Goal: Transaction & Acquisition: Book appointment/travel/reservation

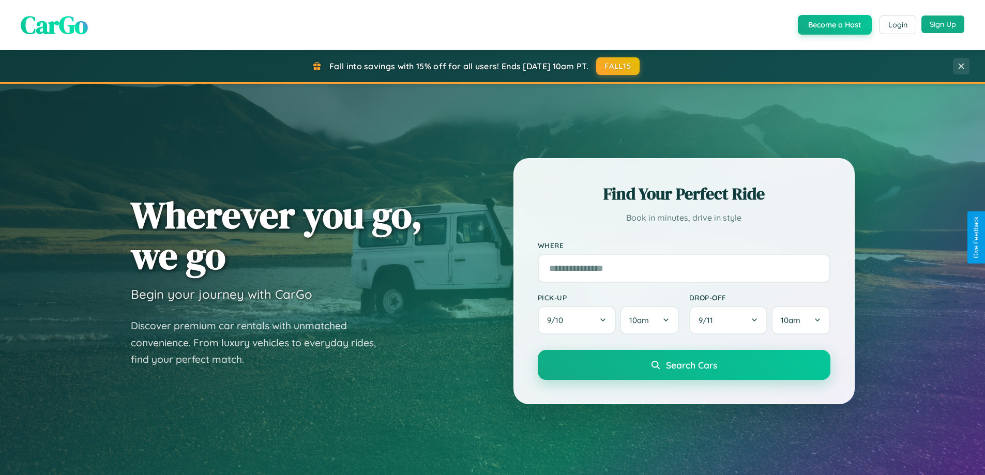
click at [942, 24] on button "Sign Up" at bounding box center [942, 25] width 43 height 18
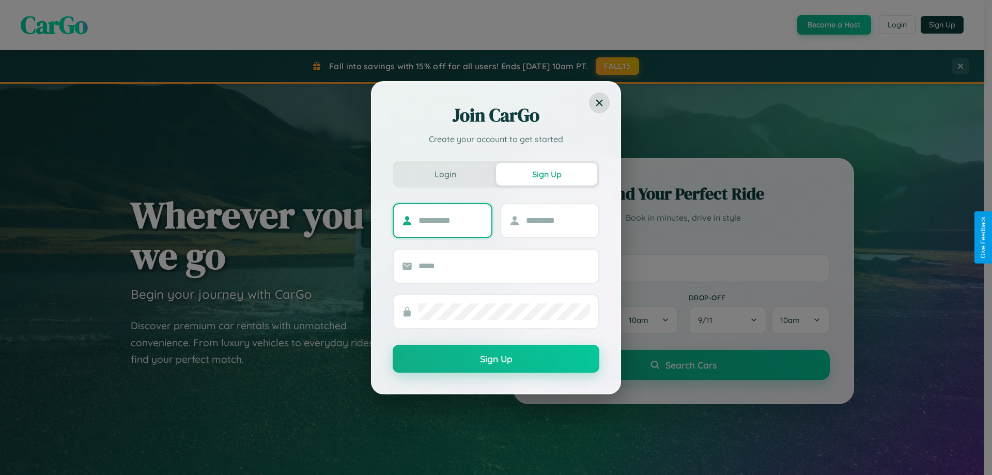
click at [451, 220] on input "text" at bounding box center [451, 220] width 65 height 17
type input "*****"
click at [558, 220] on input "text" at bounding box center [558, 220] width 65 height 17
type input "*****"
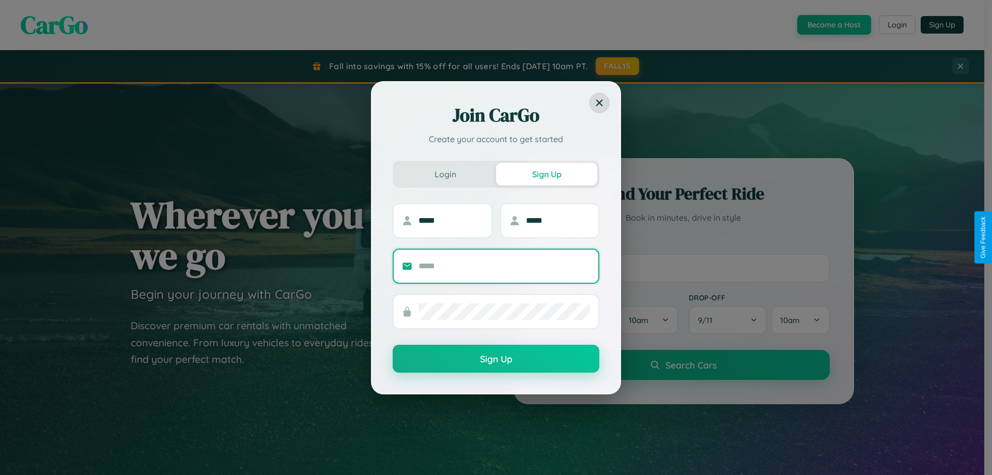
click at [504, 266] on input "text" at bounding box center [505, 266] width 172 height 17
type input "**********"
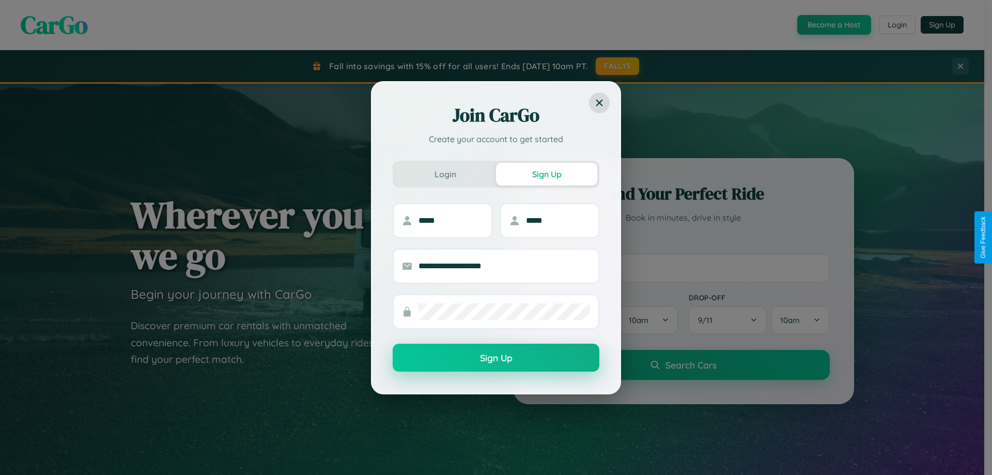
click at [496, 358] on button "Sign Up" at bounding box center [496, 358] width 207 height 28
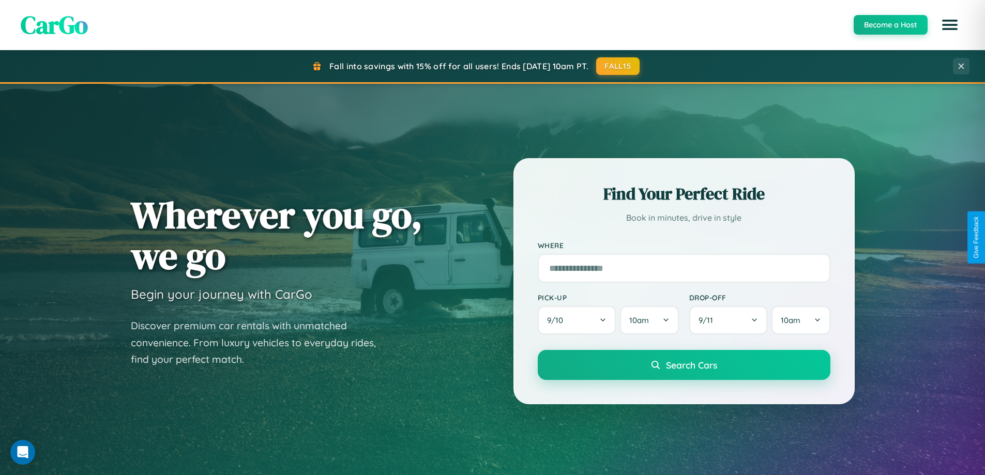
scroll to position [1661, 0]
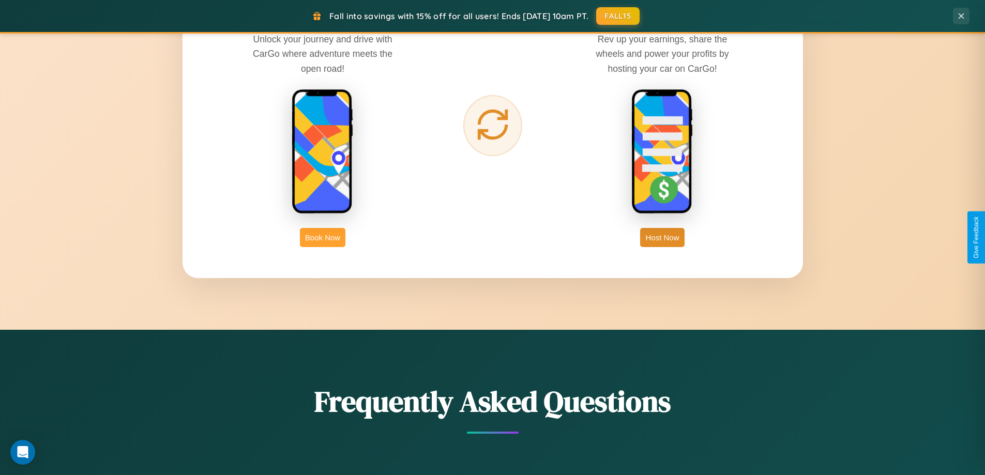
click at [323, 237] on button "Book Now" at bounding box center [322, 237] width 45 height 19
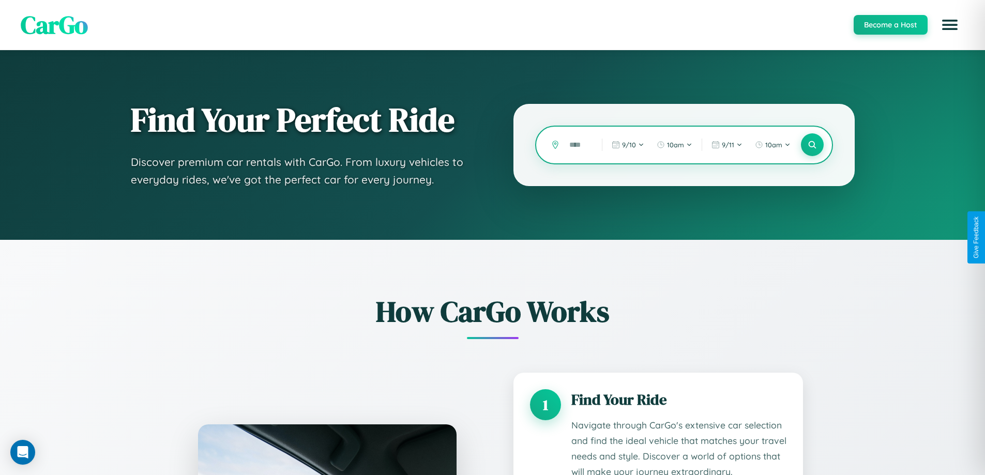
click at [578, 145] on input "text" at bounding box center [577, 145] width 27 height 18
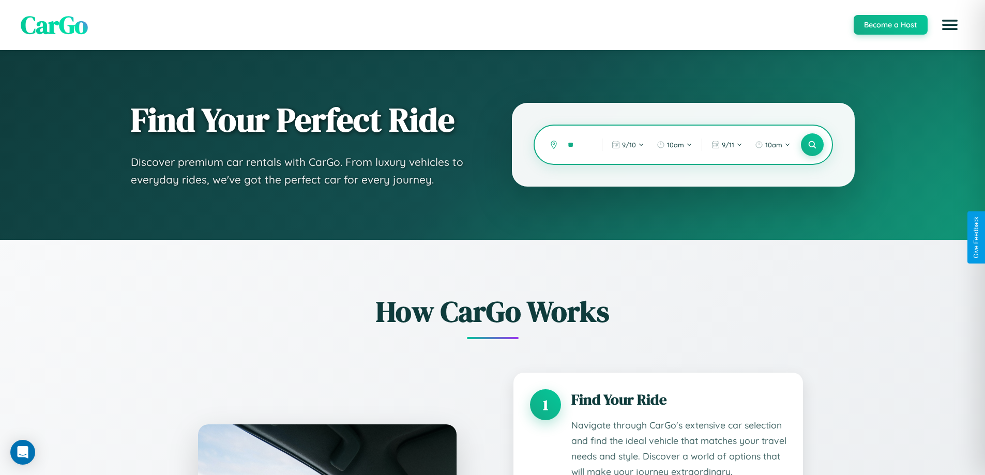
type input "*"
type input "*****"
click at [811, 145] on icon at bounding box center [812, 145] width 10 height 10
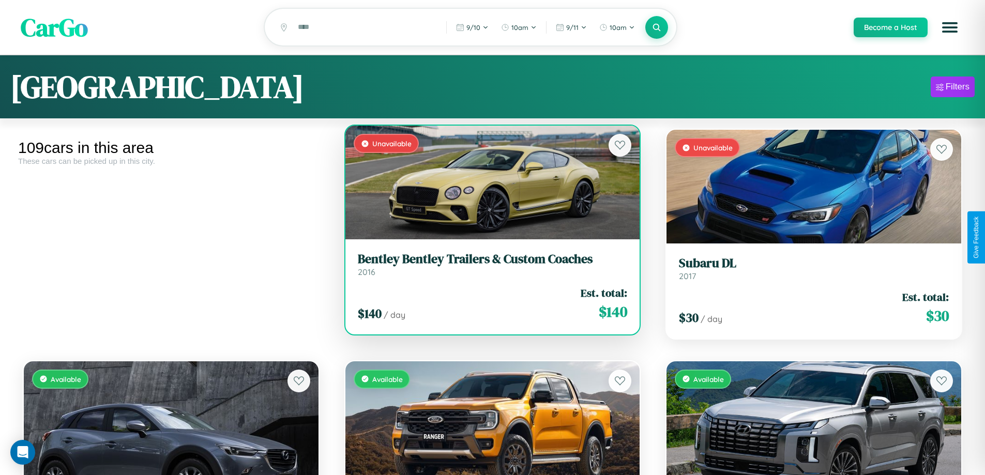
click at [488, 184] on div "Unavailable" at bounding box center [492, 183] width 295 height 114
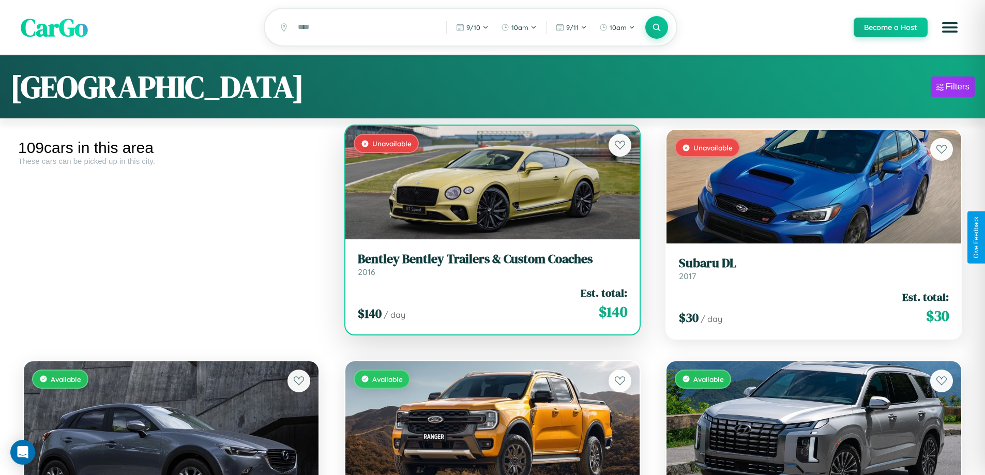
click at [488, 184] on div "Unavailable" at bounding box center [492, 183] width 295 height 114
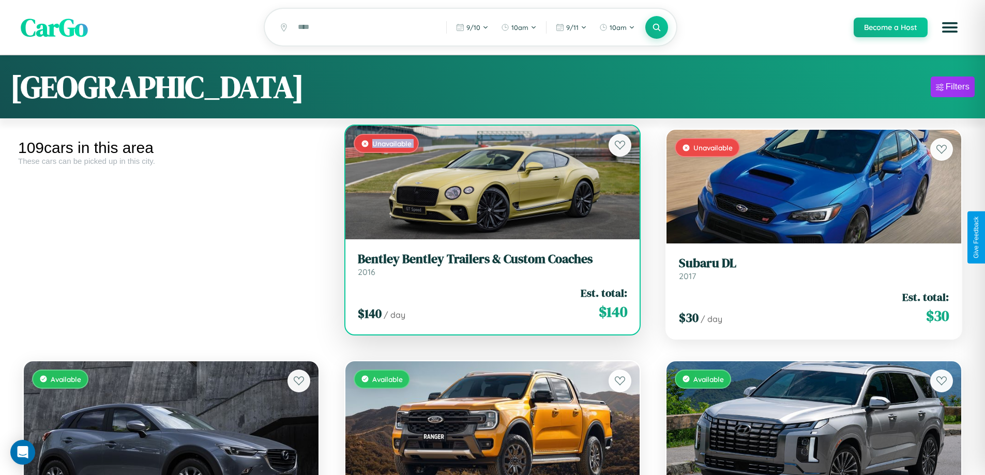
click at [488, 184] on div "Unavailable" at bounding box center [492, 183] width 295 height 114
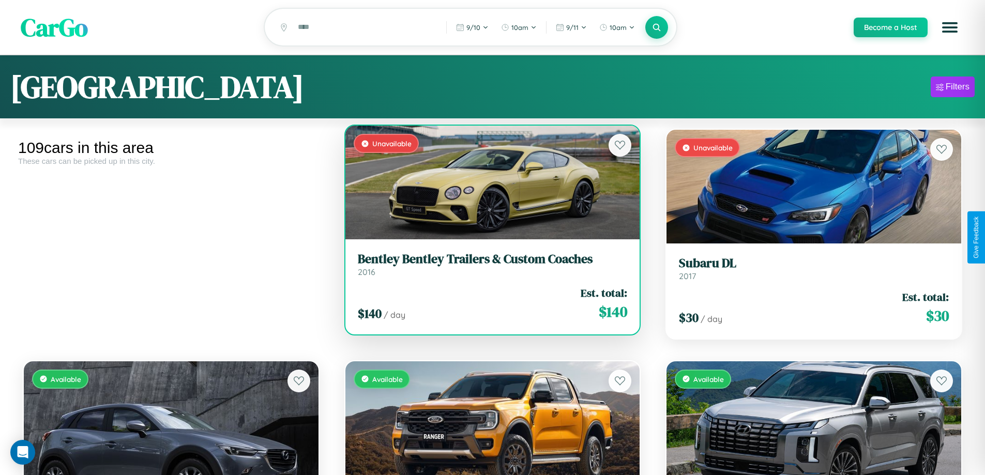
click at [488, 184] on div "Unavailable" at bounding box center [492, 183] width 295 height 114
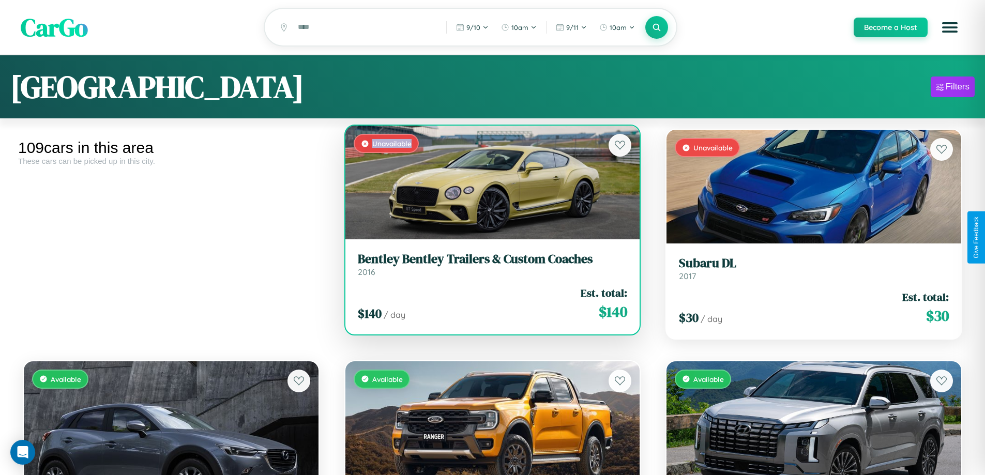
click at [488, 184] on div "Unavailable" at bounding box center [492, 183] width 295 height 114
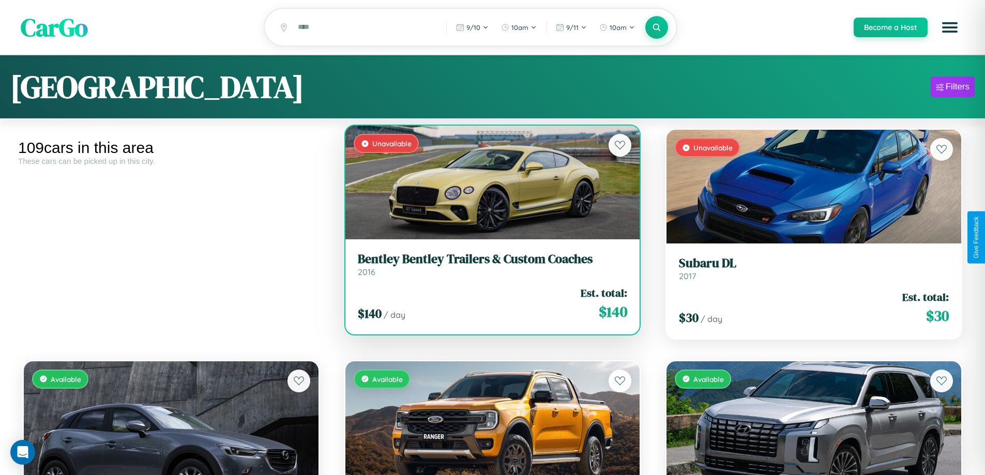
click at [488, 266] on h3 "Bentley Bentley Trailers & Custom Coaches" at bounding box center [493, 259] width 270 height 15
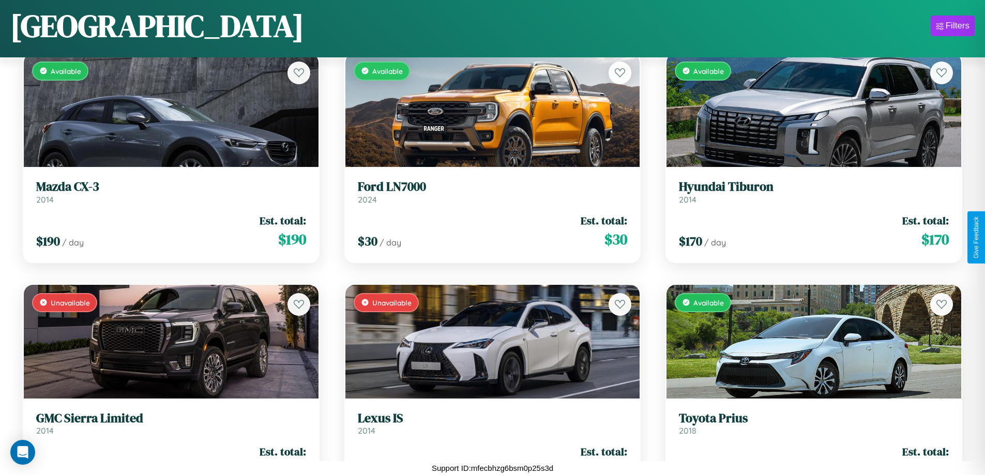
scroll to position [377, 0]
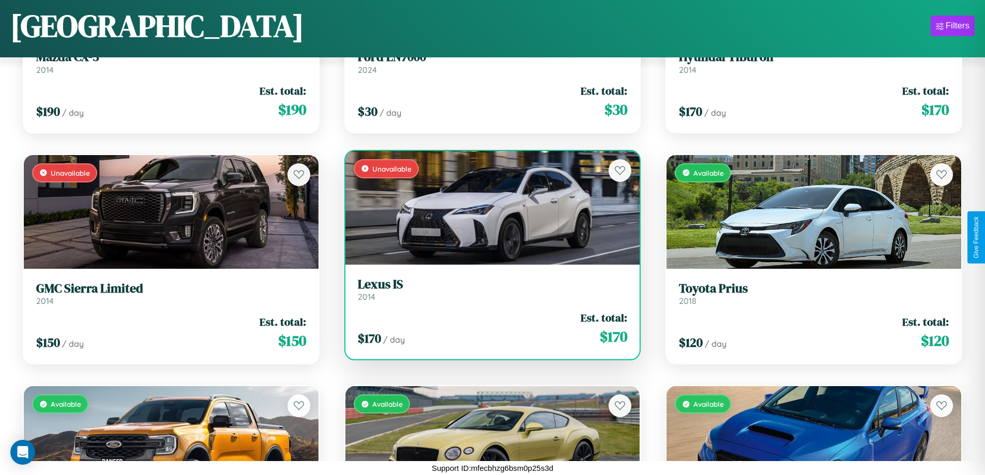
click at [488, 289] on h3 "Lexus IS" at bounding box center [493, 284] width 270 height 15
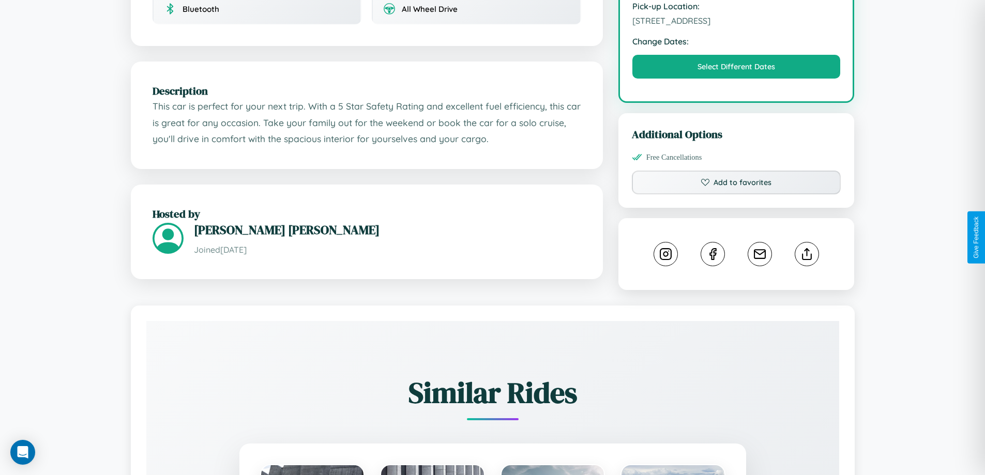
scroll to position [382, 0]
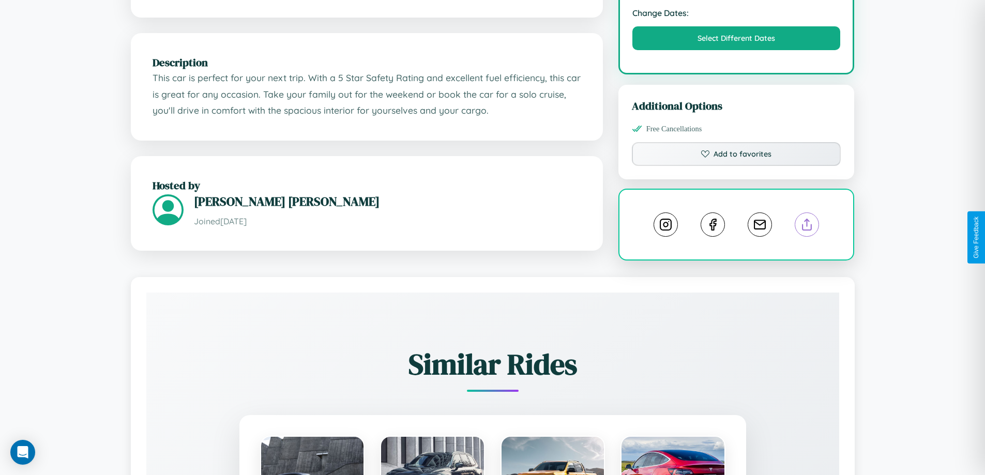
click at [807, 226] on line at bounding box center [807, 222] width 0 height 7
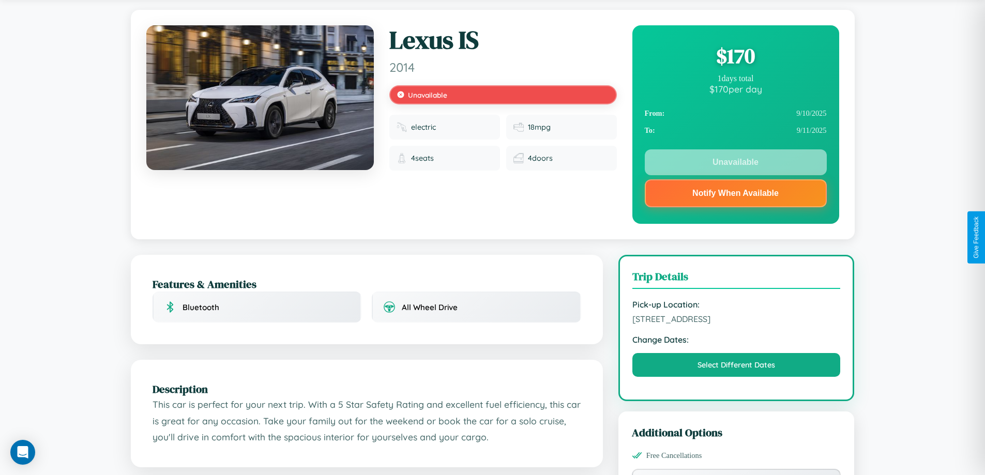
scroll to position [0, 0]
